Goal: Task Accomplishment & Management: Use online tool/utility

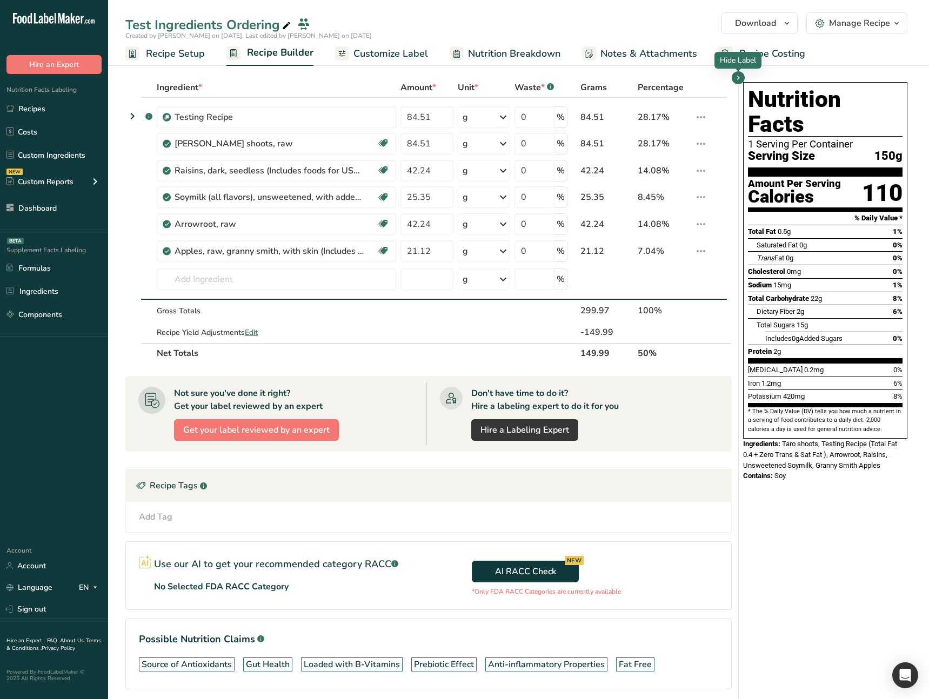
click at [814, 540] on div "Nutrition Facts 1 Serving Per Container Serving Size 150g Amount Per Serving Ca…" at bounding box center [825, 401] width 173 height 646
click at [738, 77] on icon "button" at bounding box center [738, 78] width 9 height 14
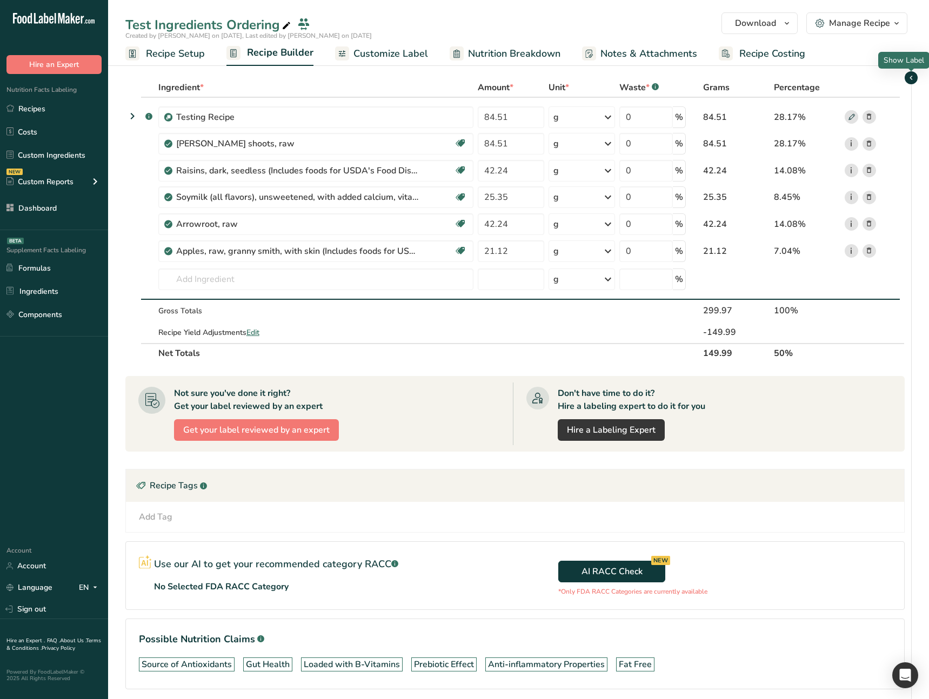
click at [910, 78] on icon "button" at bounding box center [911, 78] width 9 height 14
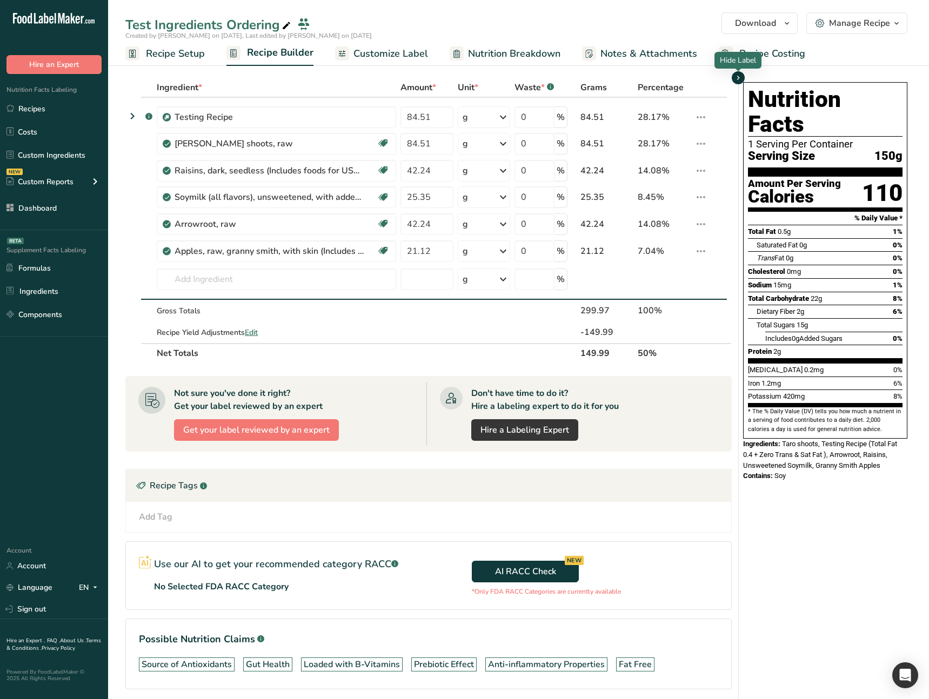
click at [739, 82] on icon "button" at bounding box center [738, 78] width 9 height 14
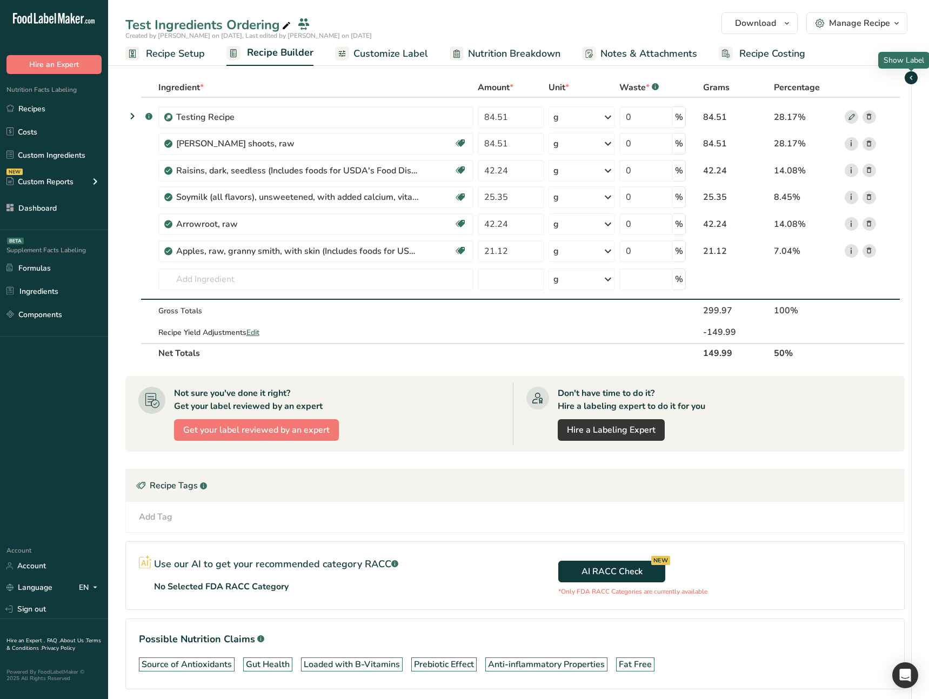
click at [910, 77] on icon "button" at bounding box center [911, 78] width 9 height 14
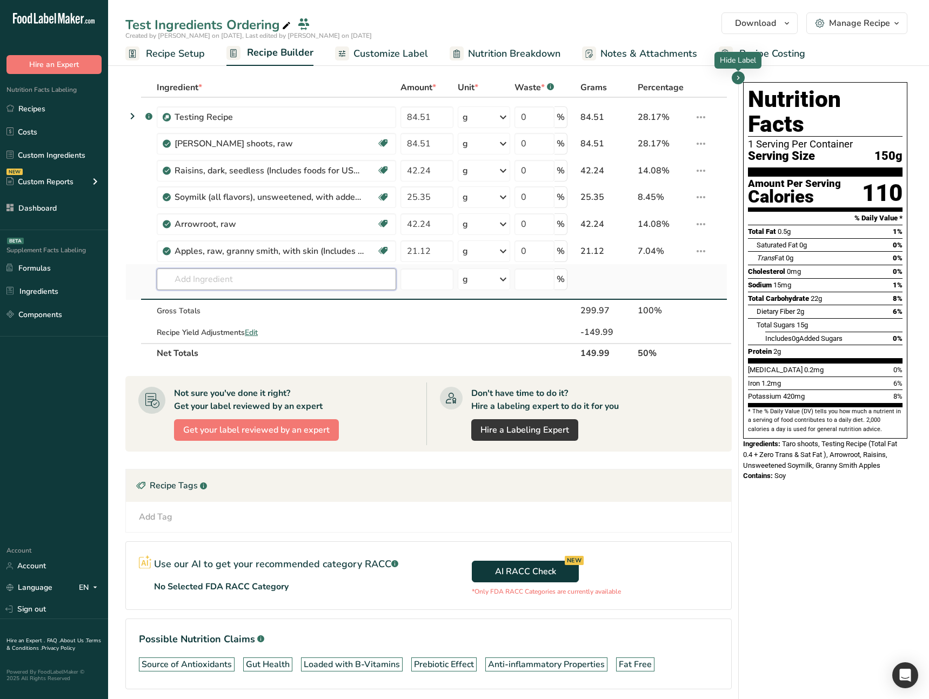
click at [355, 279] on input "text" at bounding box center [276, 280] width 239 height 22
click at [345, 259] on div "Apples, raw, granny smith, with skin (Includes foods for USDA's Food Distributi…" at bounding box center [276, 252] width 239 height 22
click at [311, 276] on input "text" at bounding box center [276, 280] width 239 height 22
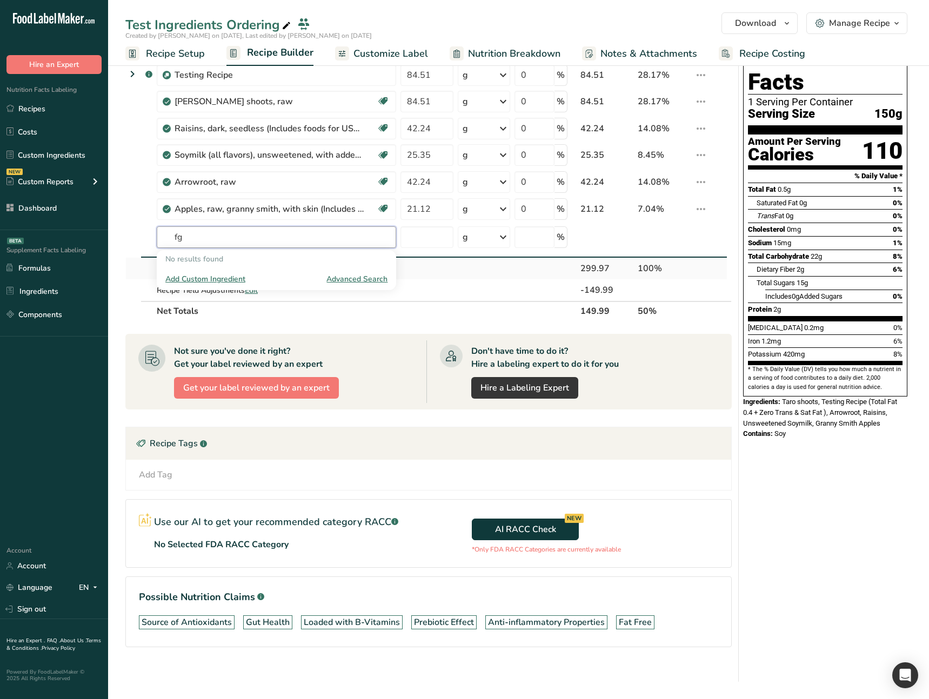
type input "fg"
click at [450, 274] on td at bounding box center [426, 269] width 57 height 22
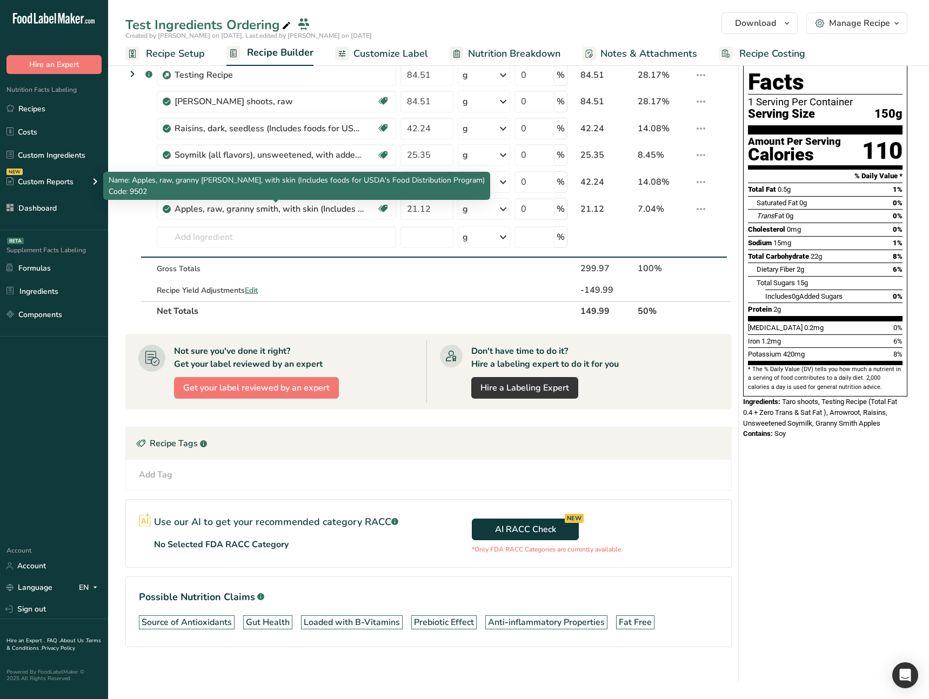
drag, startPoint x: 295, startPoint y: 189, endPoint x: 304, endPoint y: 188, distance: 9.2
click at [295, 189] on p "Code: 9502" at bounding box center [297, 191] width 376 height 11
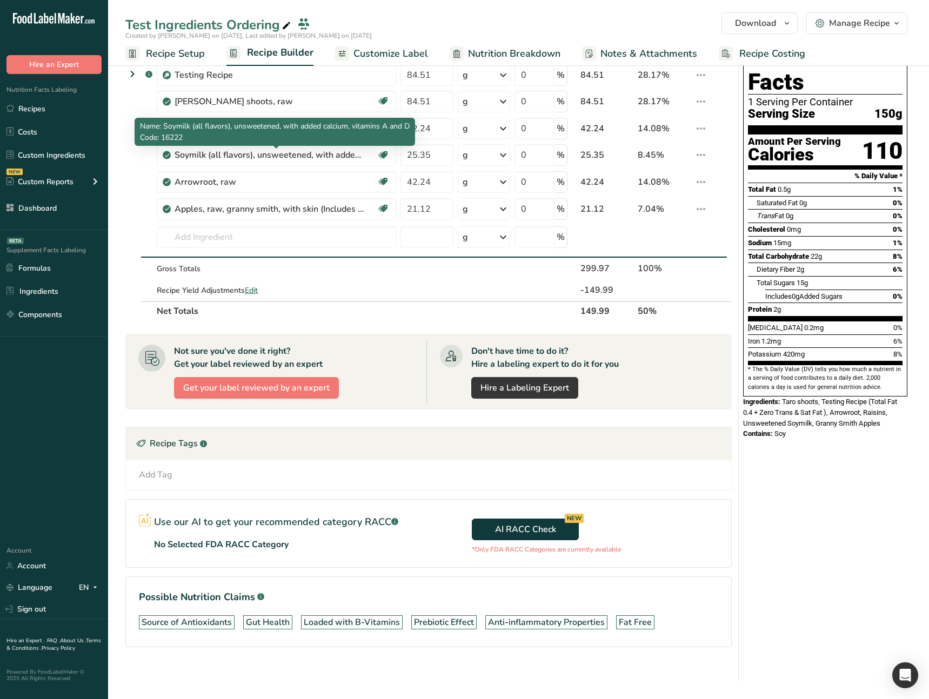
click at [361, 142] on p "Code: 16222" at bounding box center [275, 137] width 270 height 11
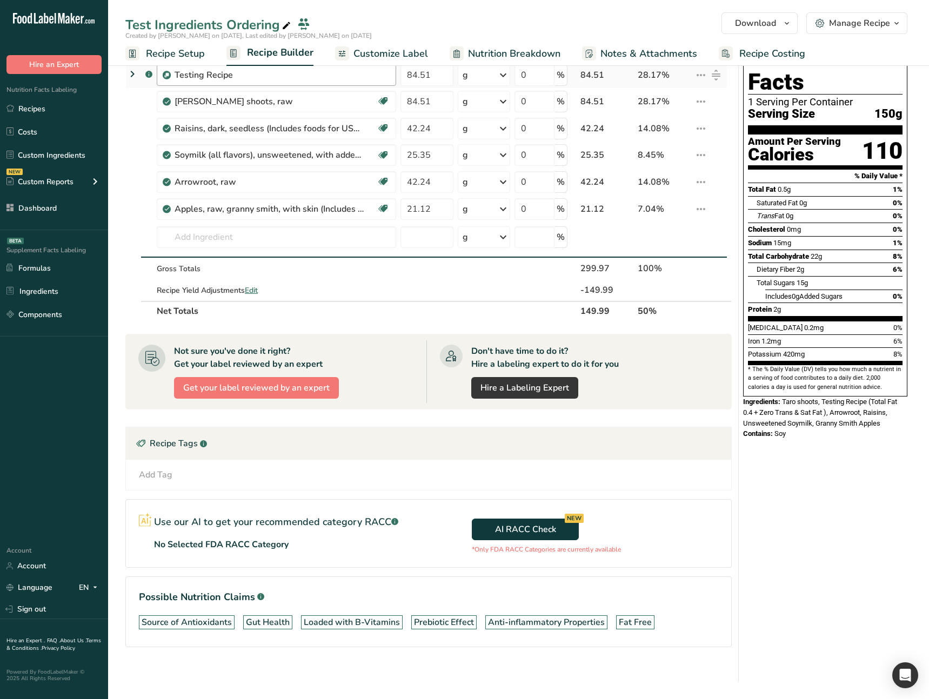
scroll to position [0, 0]
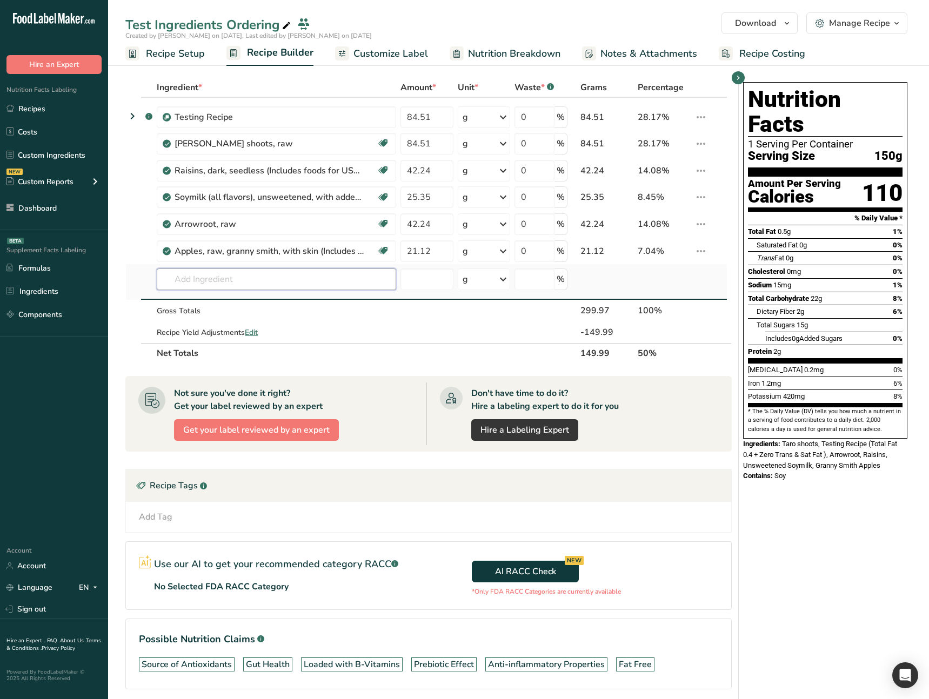
click at [291, 269] on input "text" at bounding box center [276, 280] width 239 height 22
type input "s"
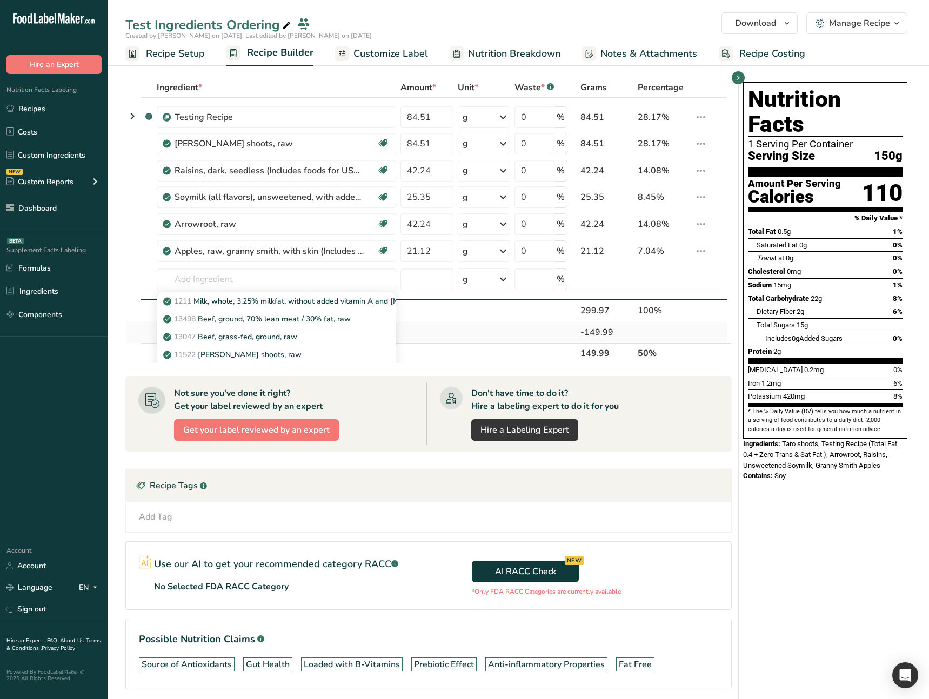
click at [444, 332] on td at bounding box center [426, 333] width 57 height 22
drag, startPoint x: 255, startPoint y: 334, endPoint x: 332, endPoint y: 345, distance: 78.0
click at [330, 347] on table "Ingredient * Amount * Unit * Waste * .a-a{fill:#347362;}.b-a{fill:#fff;} Grams …" at bounding box center [428, 220] width 606 height 285
click at [335, 343] on th "Net Totals" at bounding box center [362, 352] width 415 height 19
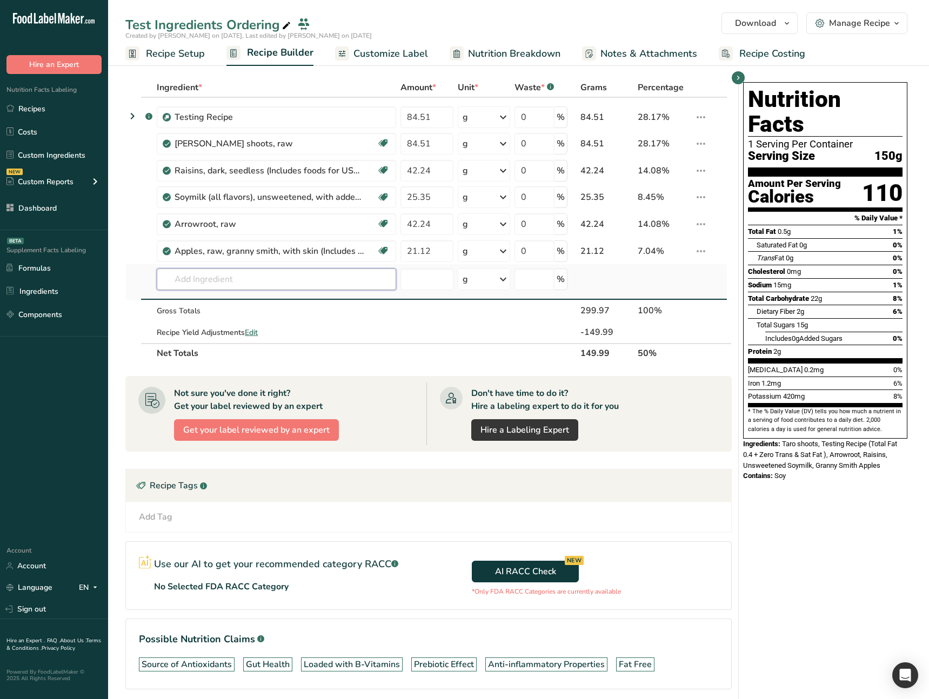
click at [349, 277] on input "text" at bounding box center [276, 280] width 239 height 22
type input "s"
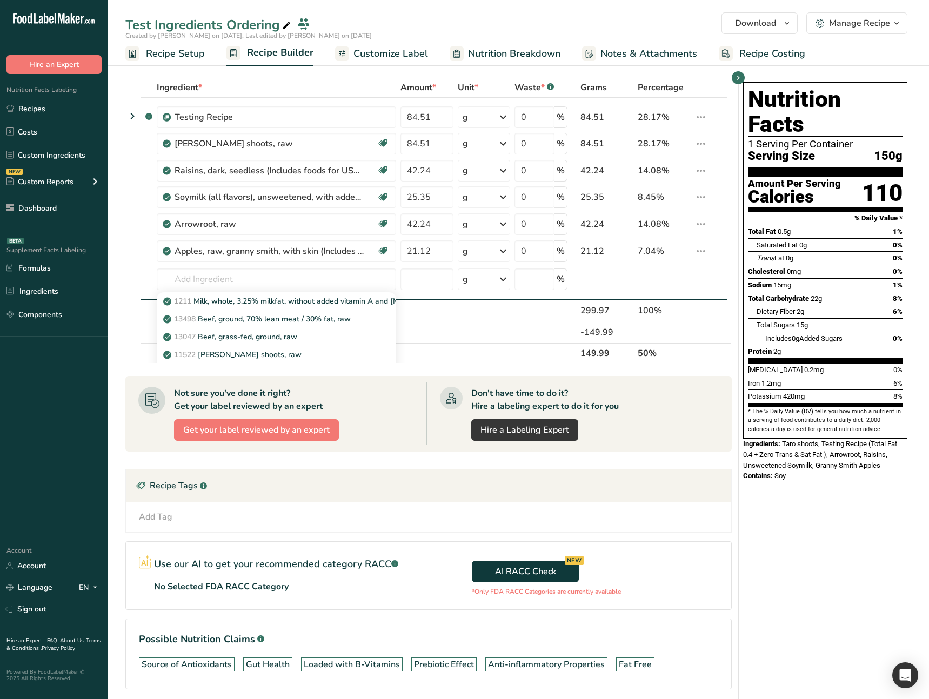
click at [698, 402] on div "Don't have time to do it? Hire a labeling expert to do it for you Hire a Labeli…" at bounding box center [572, 414] width 293 height 63
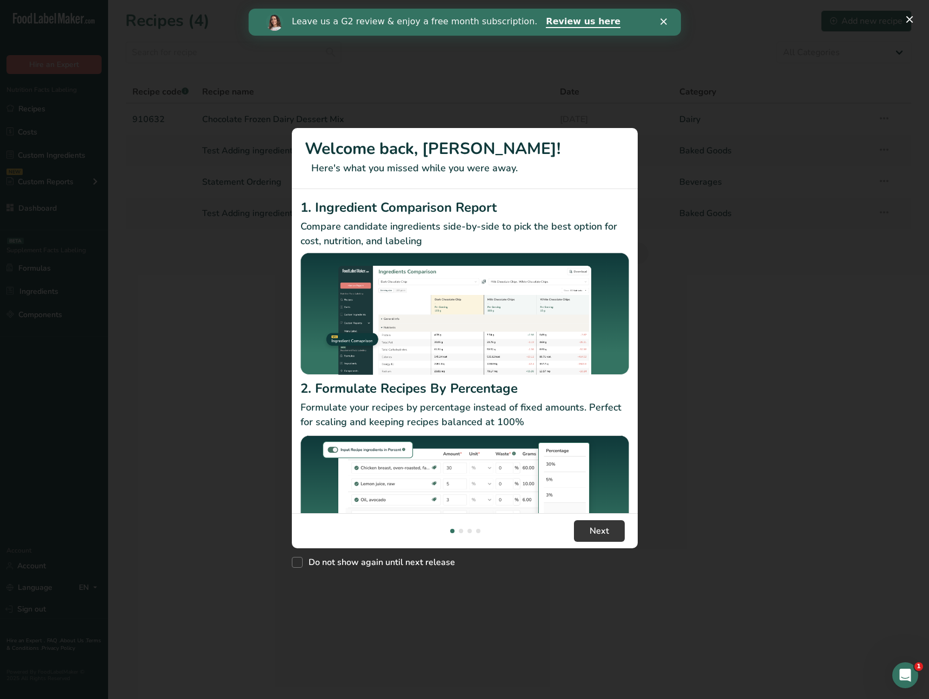
click at [812, 211] on div "New Features" at bounding box center [464, 349] width 929 height 699
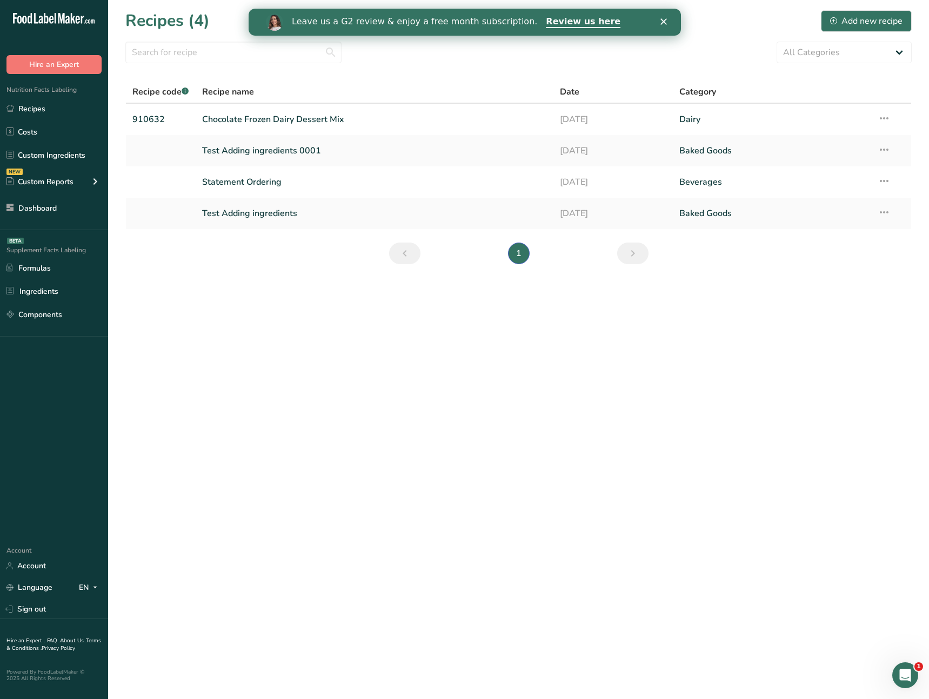
drag, startPoint x: 522, startPoint y: 355, endPoint x: 445, endPoint y: 266, distance: 117.3
click at [521, 354] on main "Recipes (4) Add new recipe All Categories Baked Goods [GEOGRAPHIC_DATA] Confect…" at bounding box center [464, 349] width 929 height 699
click at [350, 128] on link "Chocolate Frozen Dairy Dessert Mix" at bounding box center [374, 119] width 345 height 23
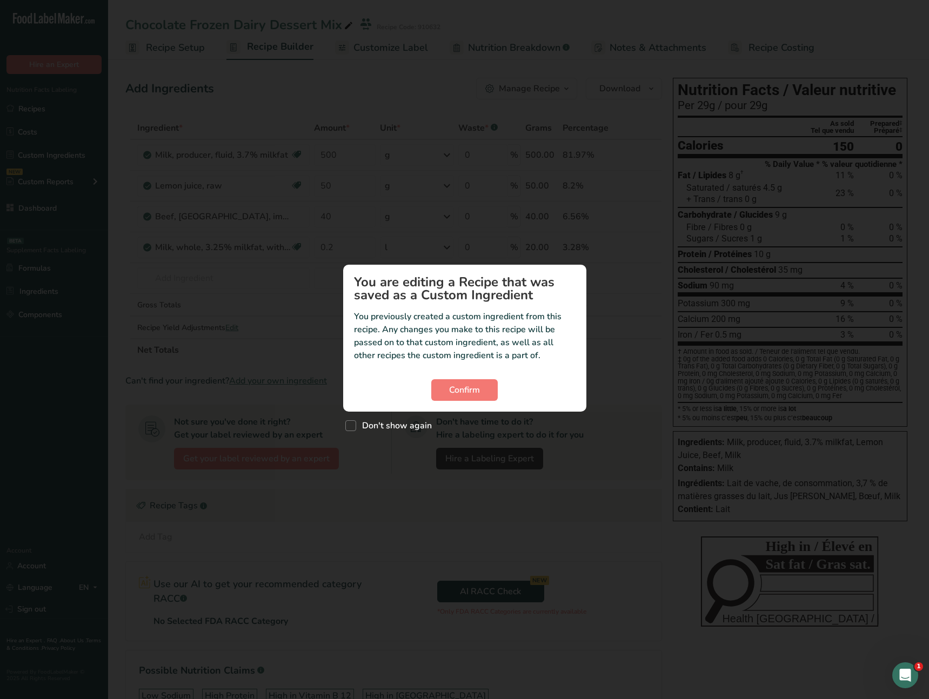
click at [328, 429] on div "Custom ingredient modal" at bounding box center [464, 349] width 929 height 699
drag, startPoint x: 538, startPoint y: 466, endPoint x: 509, endPoint y: 452, distance: 32.4
click at [537, 465] on div "Custom ingredient modal" at bounding box center [464, 349] width 929 height 699
click at [471, 400] on button "Confirm" at bounding box center [464, 390] width 66 height 22
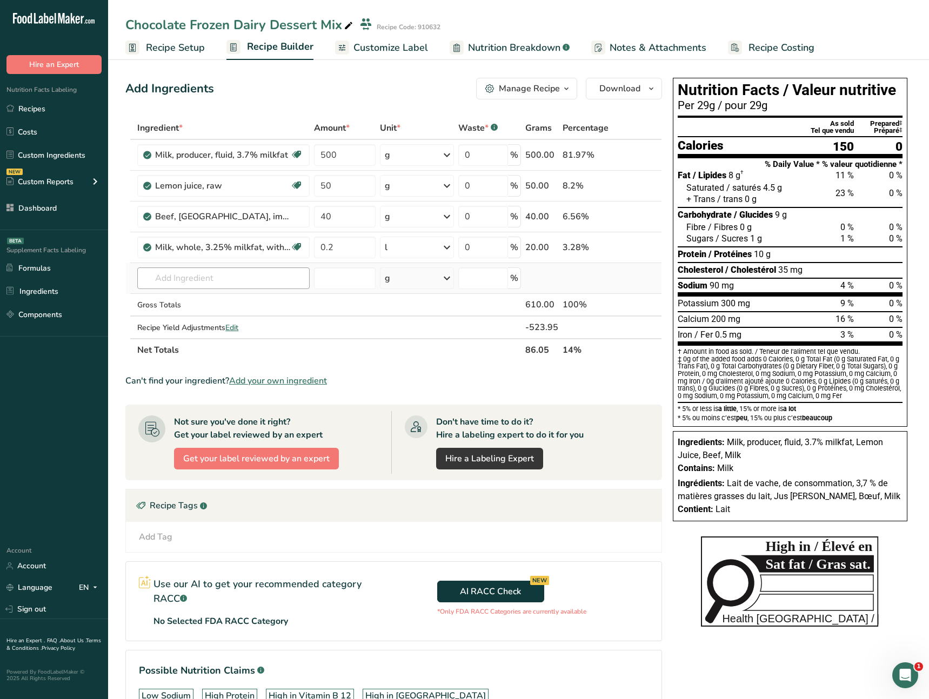
drag, startPoint x: 279, startPoint y: 291, endPoint x: 278, endPoint y: 281, distance: 10.9
click at [279, 291] on td "Almond flour 1211 Milk, whole, 3.25% milkfat, without added vitamin A and [MEDI…" at bounding box center [223, 278] width 177 height 31
click at [278, 281] on input "text" at bounding box center [223, 279] width 172 height 22
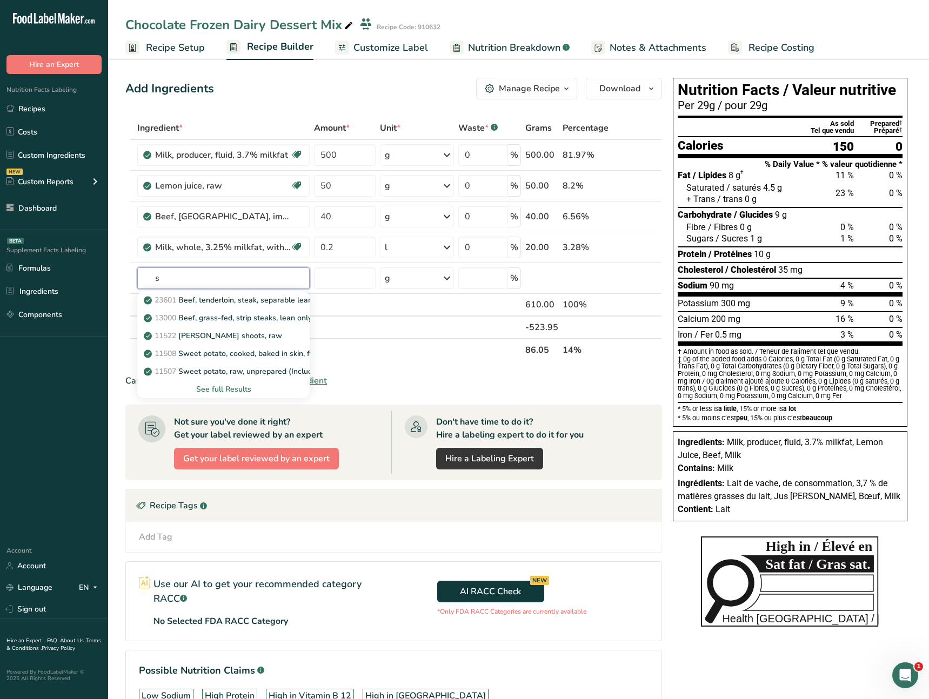
scroll to position [12, 0]
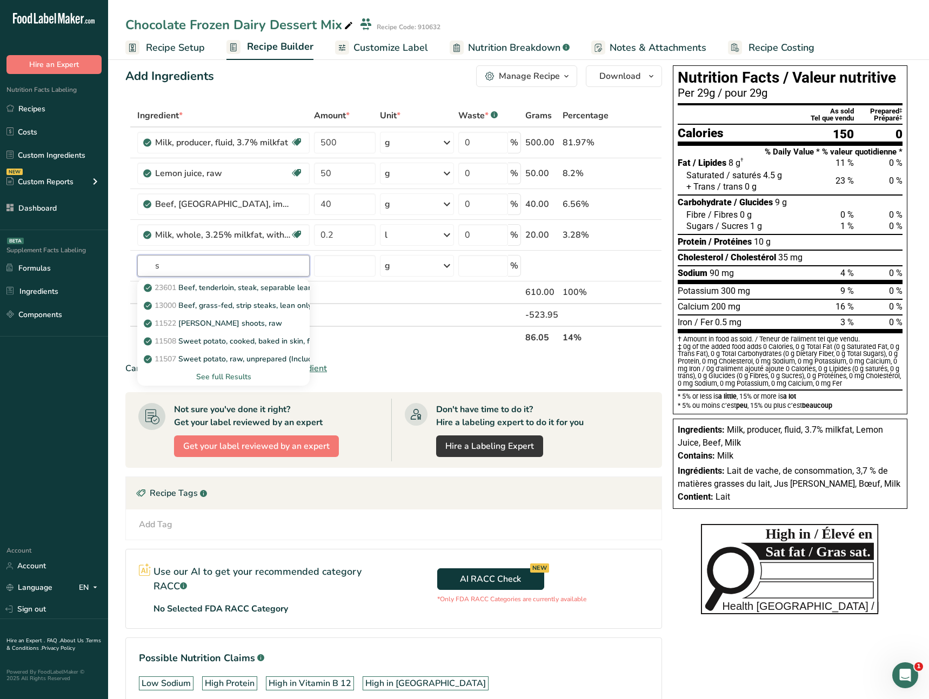
type input "s"
click at [384, 366] on div "Can't find your ingredient? Add your own ingredient" at bounding box center [393, 368] width 537 height 13
